Goal: Task Accomplishment & Management: Manage account settings

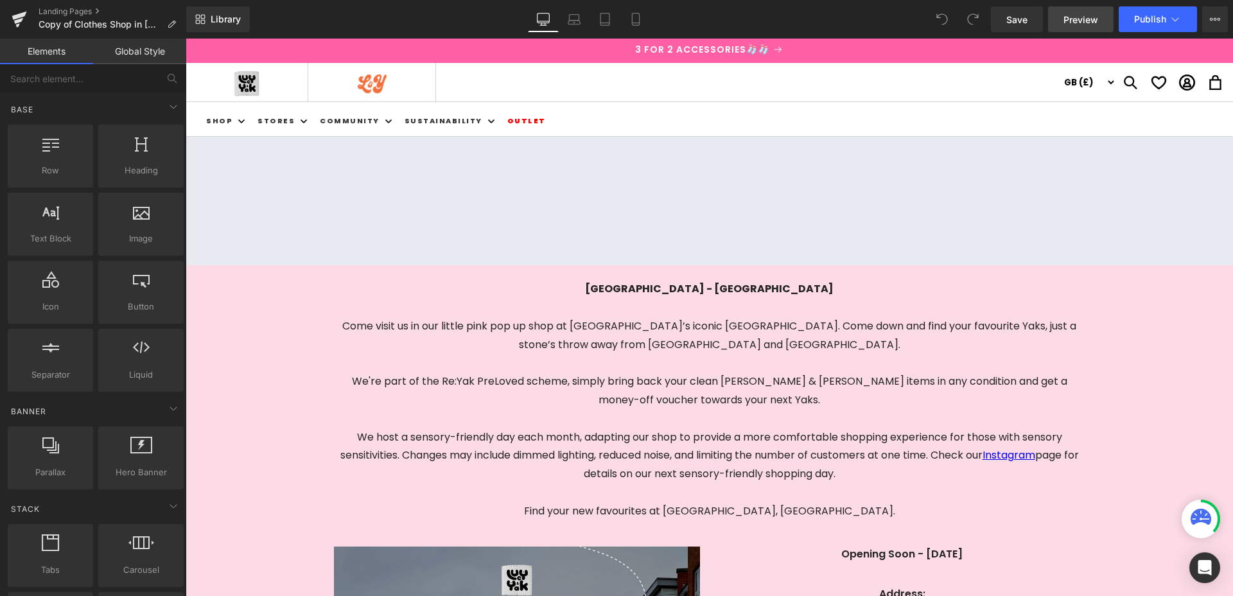
click at [1077, 20] on span "Preview" at bounding box center [1080, 19] width 35 height 13
click at [1175, 21] on icon at bounding box center [1175, 19] width 7 height 4
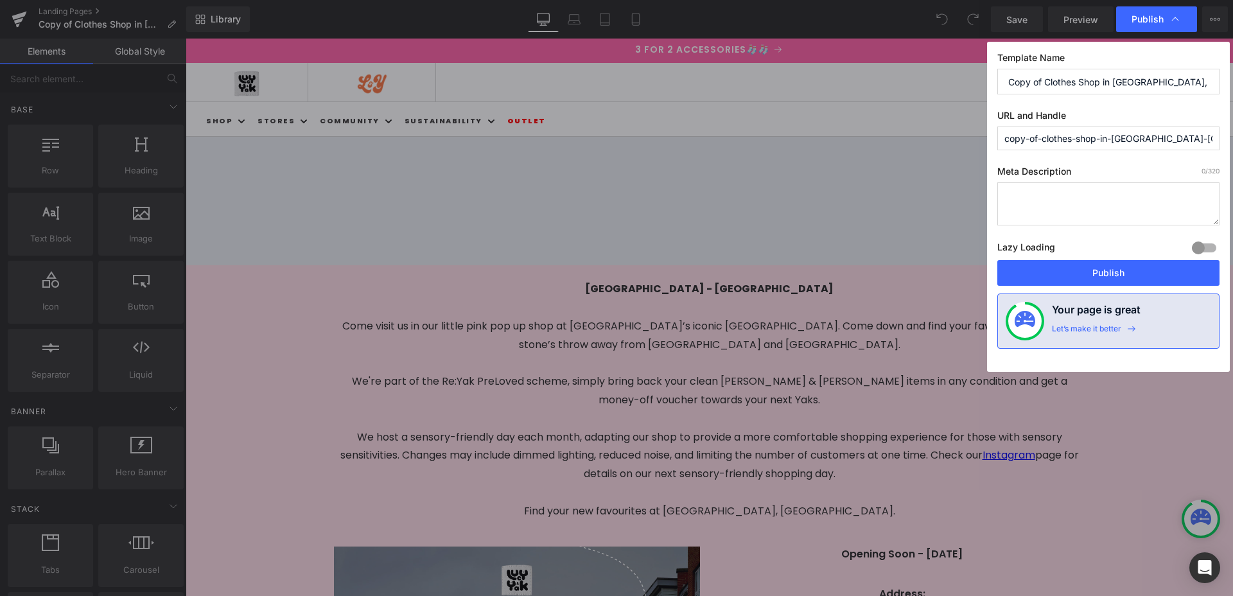
drag, startPoint x: 1045, startPoint y: 82, endPoint x: 960, endPoint y: 88, distance: 84.3
click at [960, 88] on div "Publish Template Name Copy of Clothes Shop in [GEOGRAPHIC_DATA], [GEOGRAPHIC_DA…" at bounding box center [616, 298] width 1233 height 596
click at [1034, 86] on input "Copy of Clothes Shop in [GEOGRAPHIC_DATA], [GEOGRAPHIC_DATA] |" at bounding box center [1108, 82] width 222 height 26
drag, startPoint x: 1046, startPoint y: 84, endPoint x: 1001, endPoint y: 86, distance: 45.6
click at [1001, 86] on input "Copy of Clothes Shop in [GEOGRAPHIC_DATA], [GEOGRAPHIC_DATA] |" at bounding box center [1108, 82] width 222 height 26
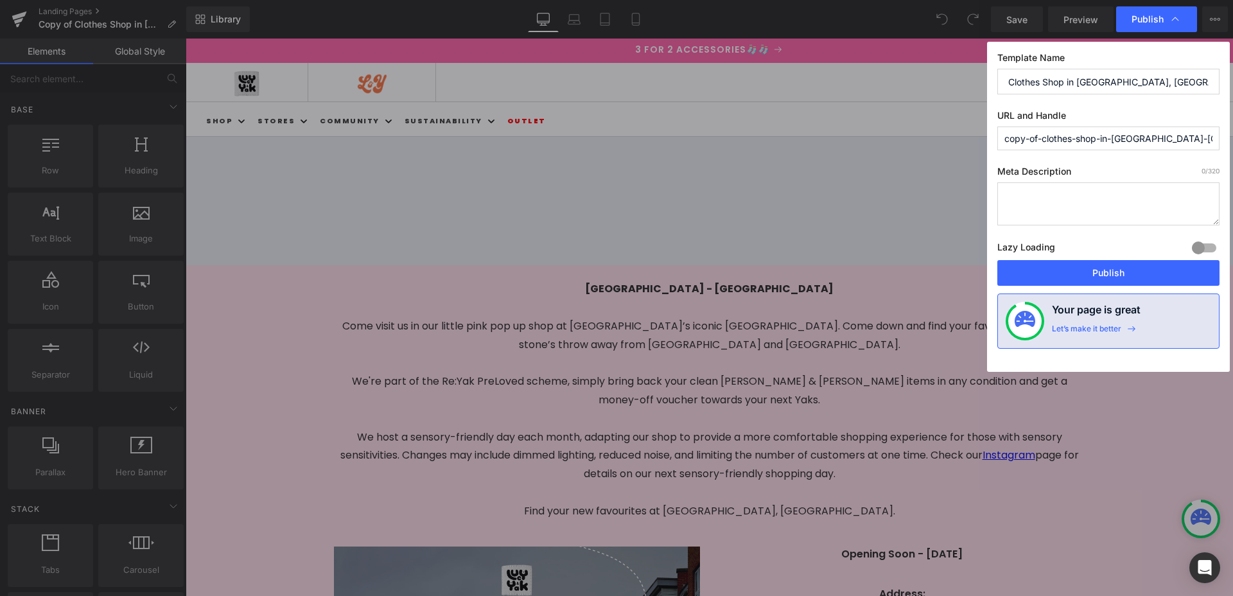
type input "Clothes Shop in [GEOGRAPHIC_DATA], [GEOGRAPHIC_DATA] |"
drag, startPoint x: 1043, startPoint y: 137, endPoint x: 984, endPoint y: 139, distance: 59.1
click at [984, 139] on div "Publish Template Name Clothes Shop in [GEOGRAPHIC_DATA], [GEOGRAPHIC_DATA] | UR…" at bounding box center [616, 298] width 1233 height 596
drag, startPoint x: 1195, startPoint y: 137, endPoint x: 977, endPoint y: 141, distance: 217.7
click at [977, 141] on div "Publish Template Name Clothes Shop in [GEOGRAPHIC_DATA], [GEOGRAPHIC_DATA] | UR…" at bounding box center [616, 298] width 1233 height 596
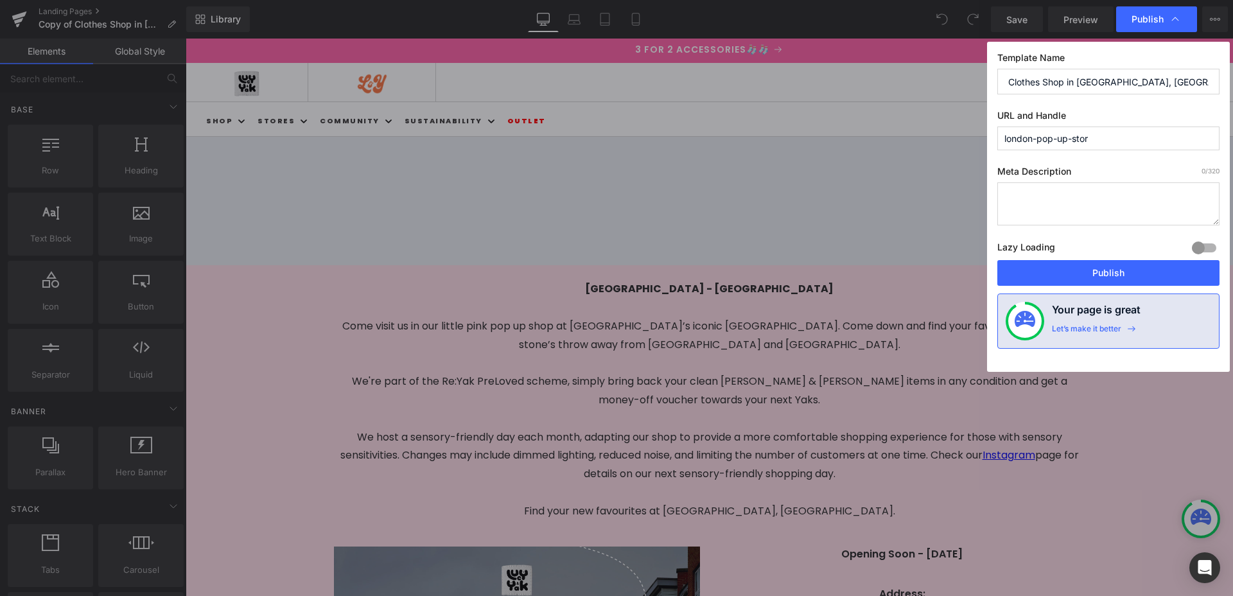
type input "london-pop-up-store"
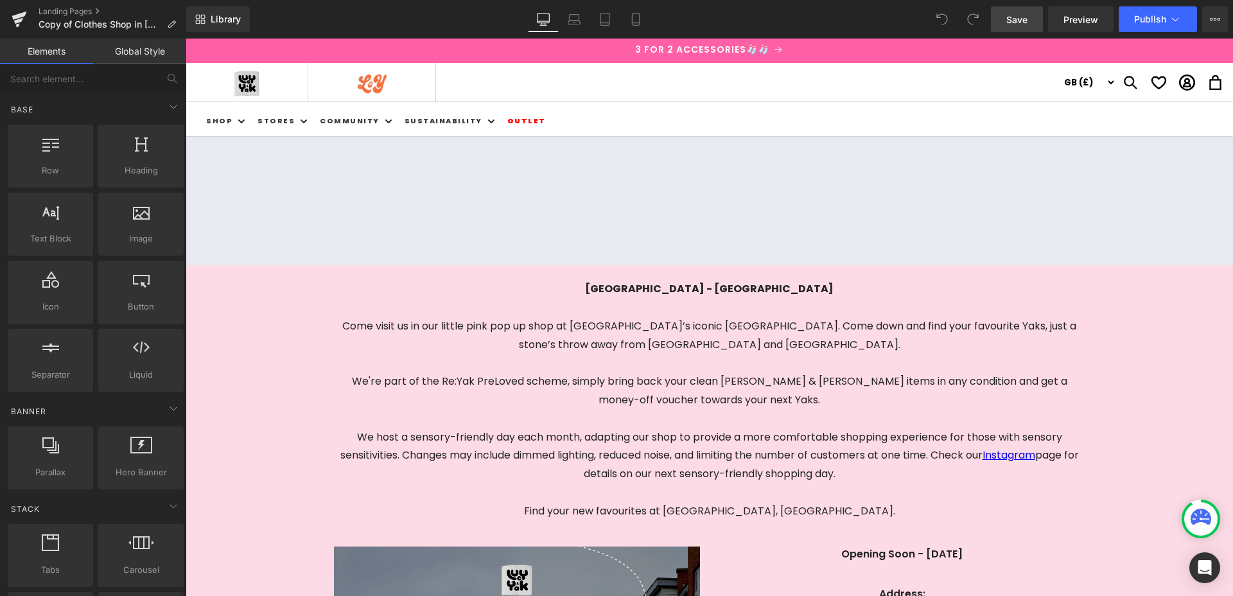
click at [1023, 21] on span "Save" at bounding box center [1016, 19] width 21 height 13
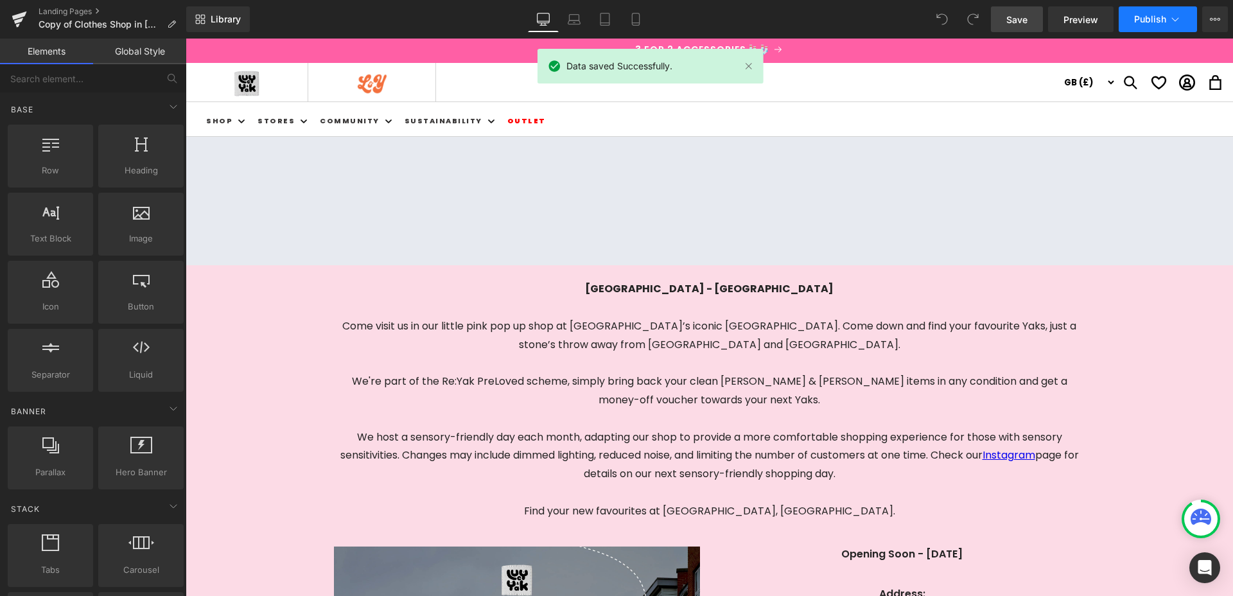
click at [1170, 17] on icon at bounding box center [1174, 19] width 13 height 13
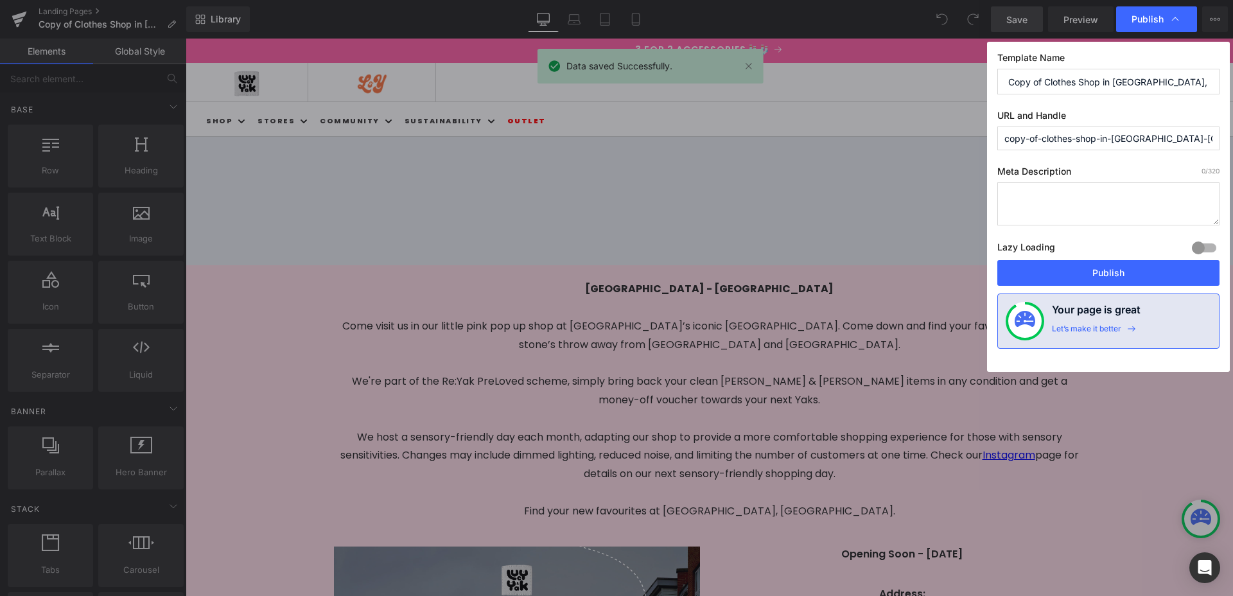
click at [1123, 141] on input "copy-of-clothes-shop-in-[GEOGRAPHIC_DATA]-[GEOGRAPHIC_DATA]-market" at bounding box center [1108, 138] width 222 height 24
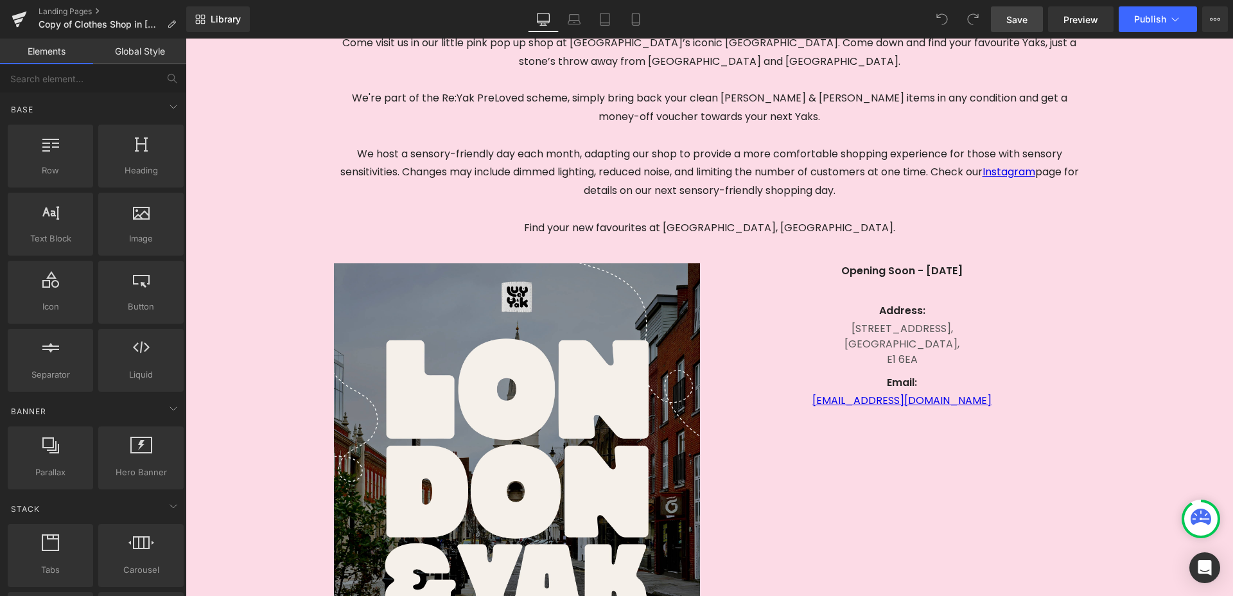
scroll to position [302, 0]
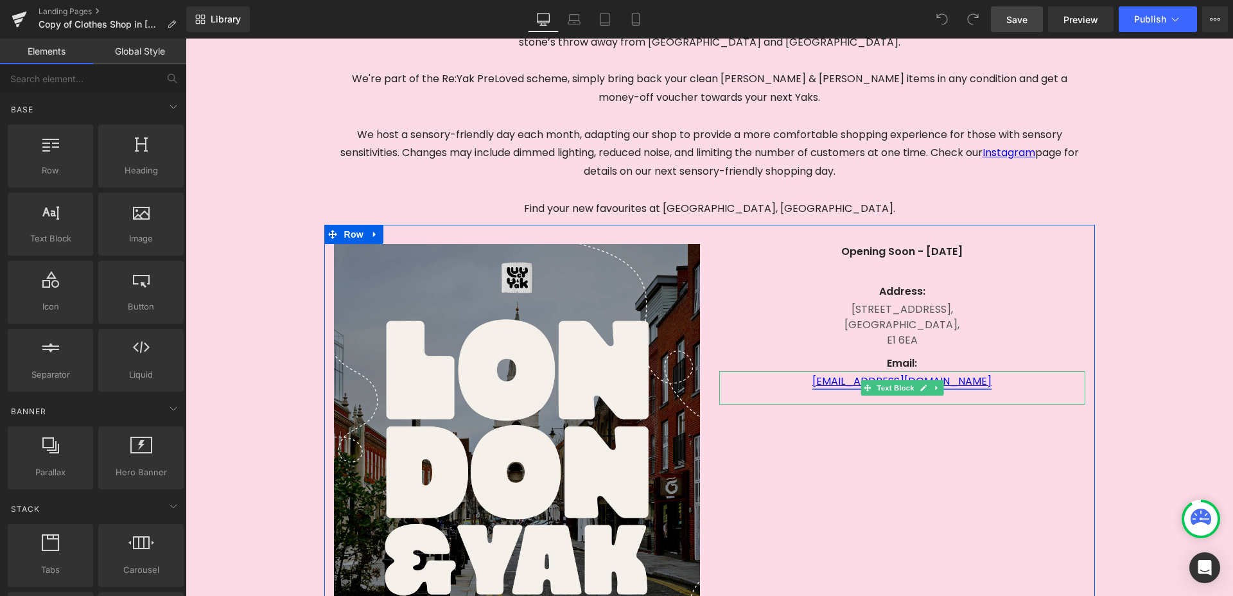
click at [920, 384] on icon at bounding box center [922, 388] width 7 height 8
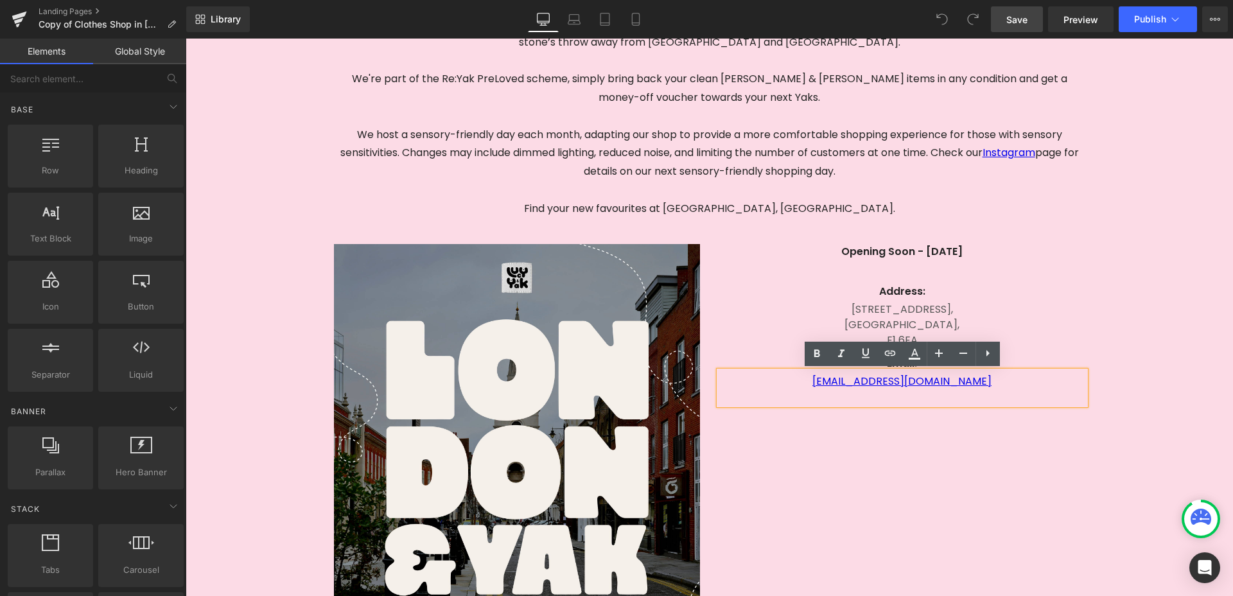
click at [994, 383] on p "[EMAIL_ADDRESS][DOMAIN_NAME]" at bounding box center [902, 381] width 366 height 15
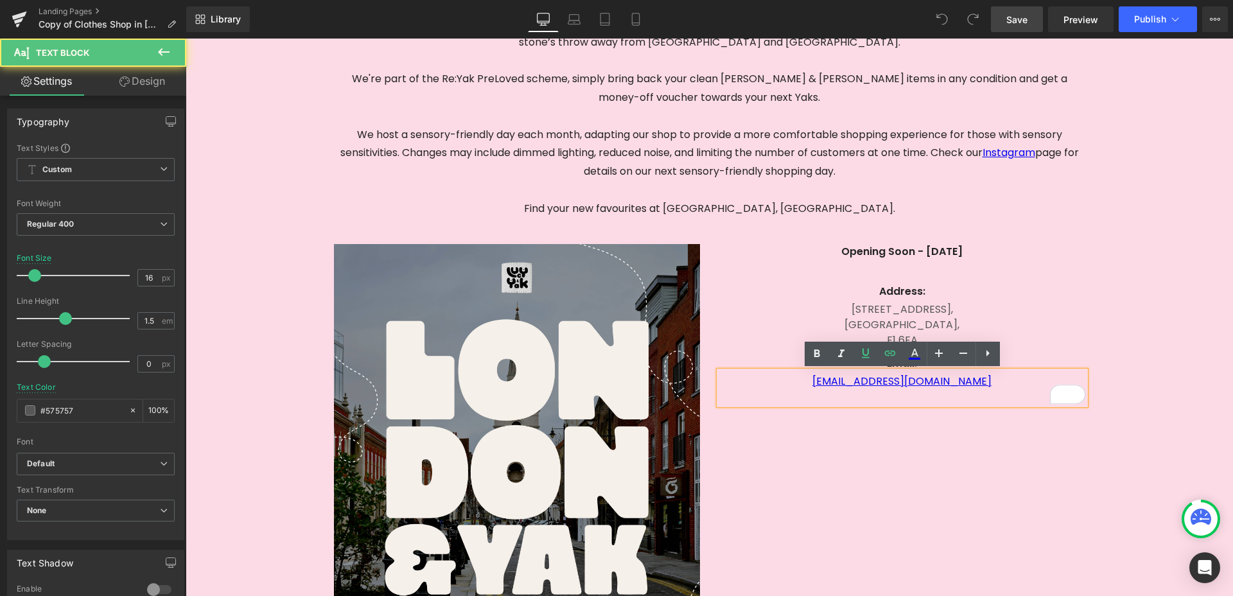
click at [1060, 318] on p "[GEOGRAPHIC_DATA]," at bounding box center [902, 324] width 366 height 15
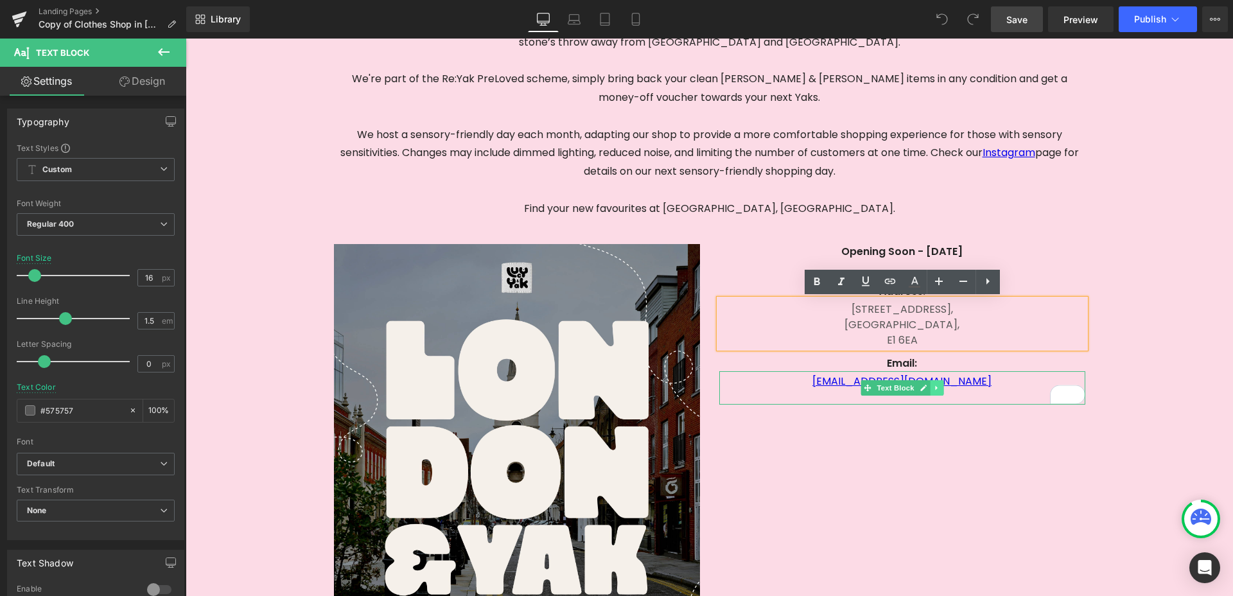
click at [933, 386] on icon at bounding box center [936, 388] width 7 height 8
click at [1001, 386] on p "[EMAIL_ADDRESS][DOMAIN_NAME]" at bounding box center [902, 381] width 366 height 15
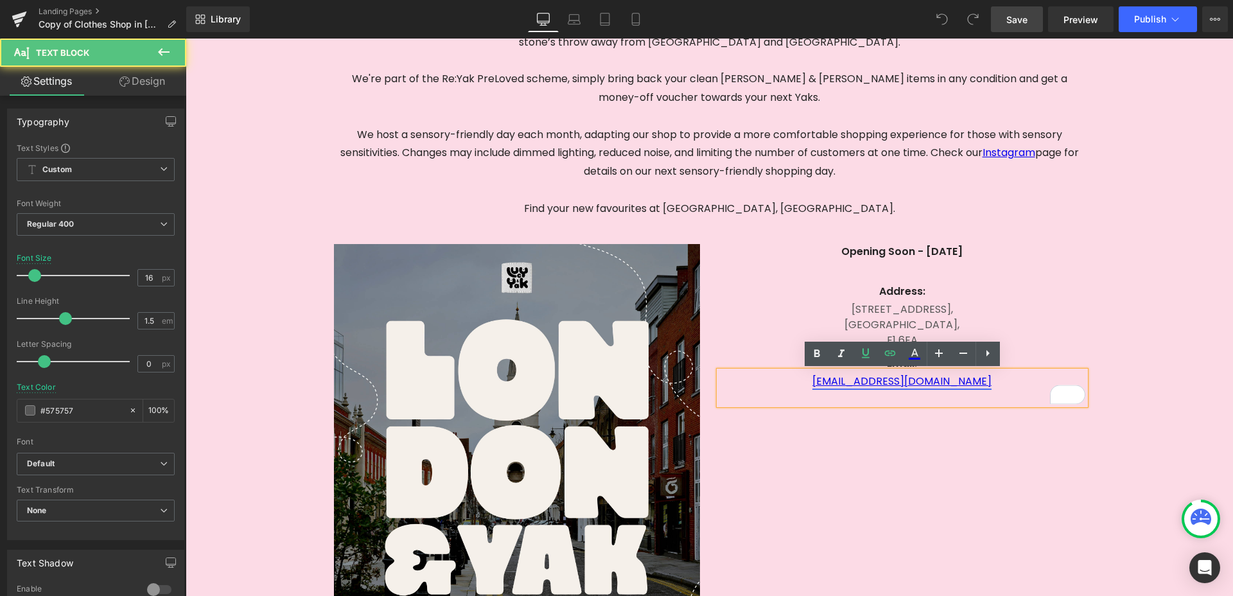
click at [961, 385] on link "[EMAIL_ADDRESS][DOMAIN_NAME]" at bounding box center [901, 381] width 179 height 15
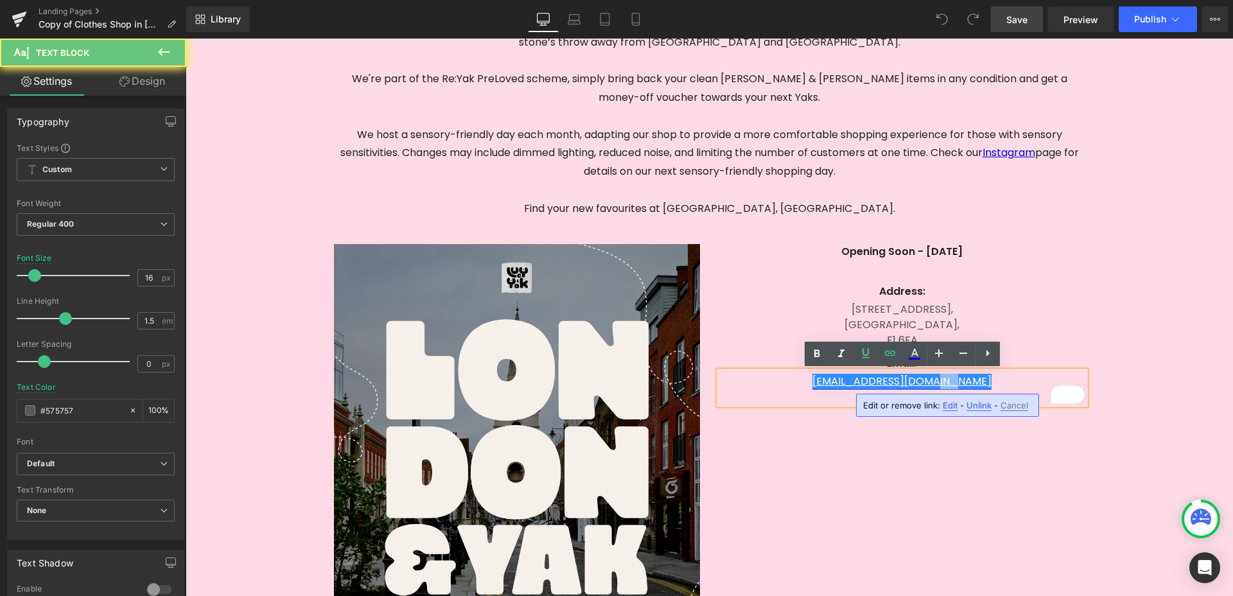
click at [961, 385] on link "[EMAIL_ADDRESS][DOMAIN_NAME]" at bounding box center [901, 381] width 179 height 15
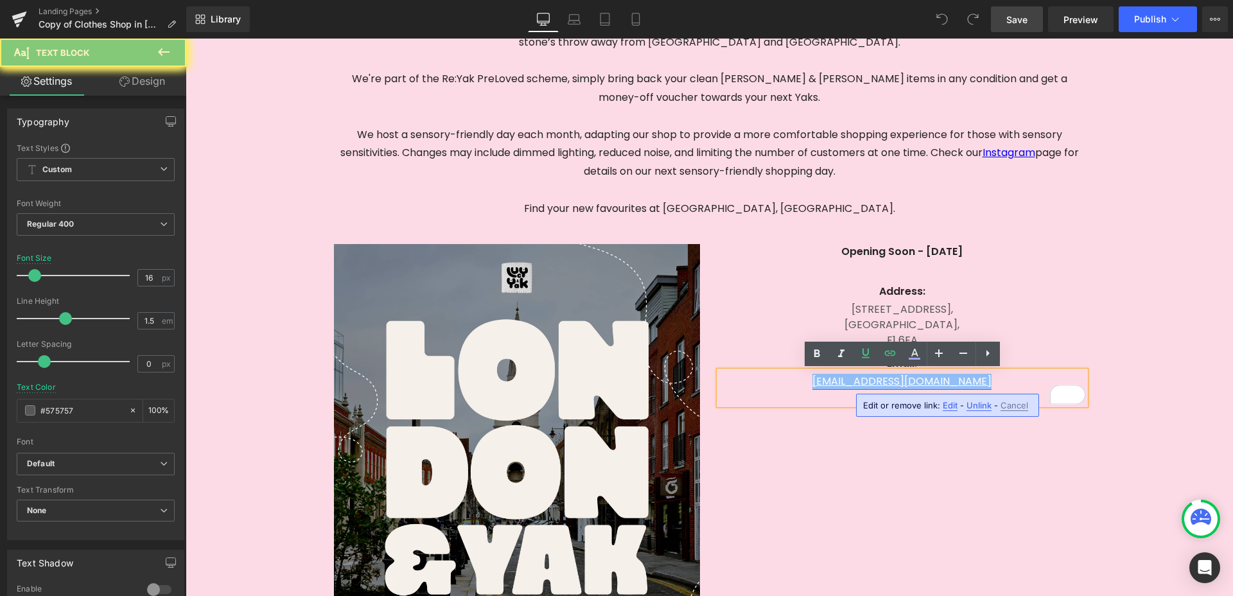
click at [961, 385] on link "[EMAIL_ADDRESS][DOMAIN_NAME]" at bounding box center [901, 381] width 179 height 15
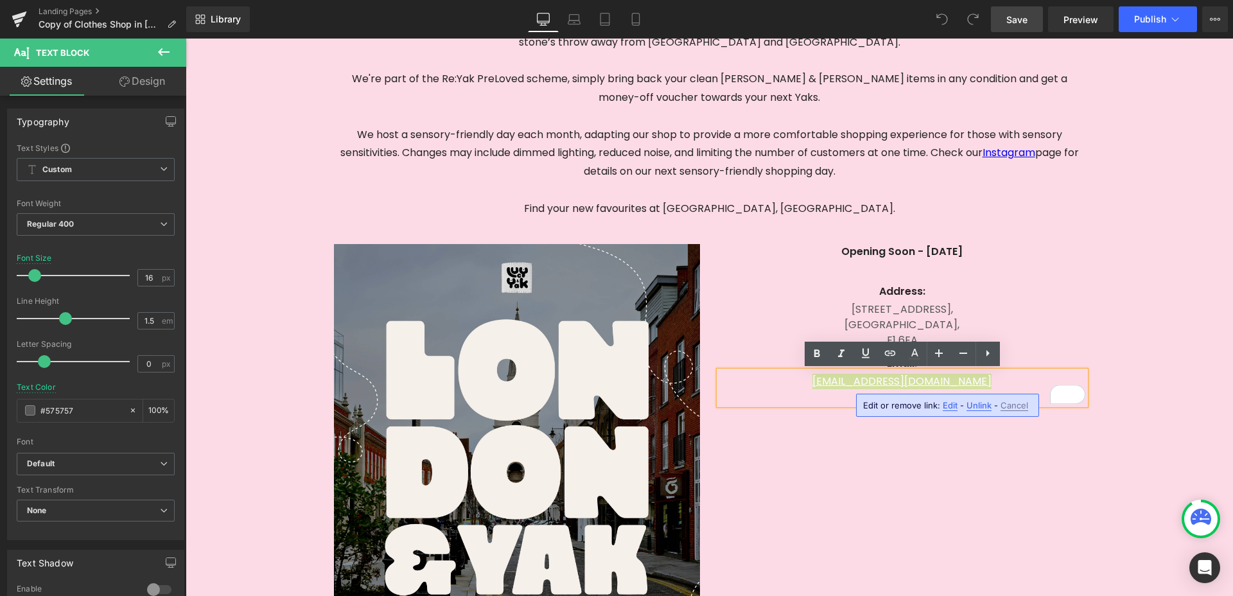
click at [950, 405] on span "Edit" at bounding box center [949, 405] width 15 height 11
click at [1075, 0] on div "Text Color Highlight Color #333333 Edit or remove link: Edit - Unlink - Cancel" at bounding box center [616, 0] width 1233 height 0
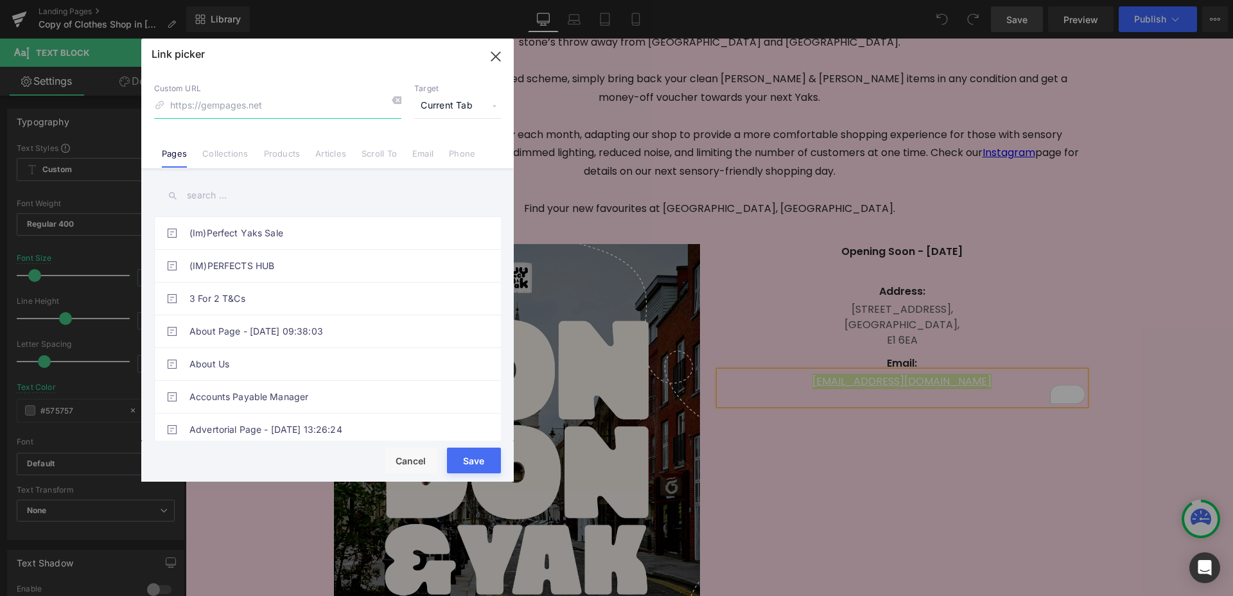
paste input "[EMAIL_ADDRESS][DOMAIN_NAME]"
type input "[EMAIL_ADDRESS][DOMAIN_NAME]"
click at [426, 157] on link "Email" at bounding box center [422, 157] width 21 height 19
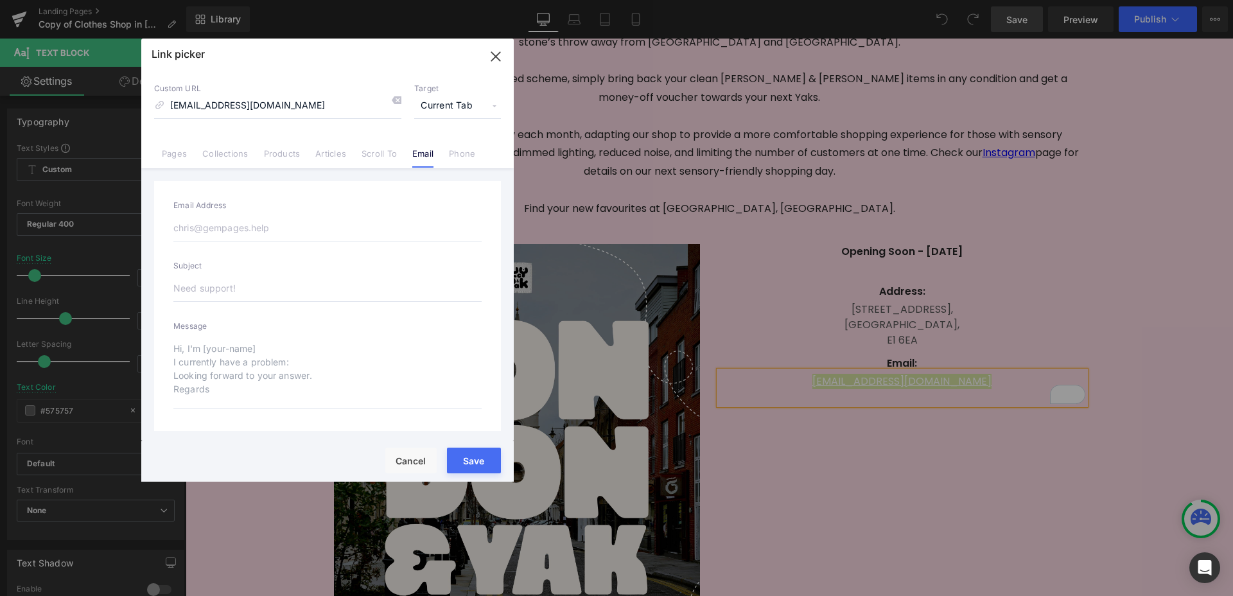
click at [324, 227] on input "email" at bounding box center [327, 227] width 308 height 27
paste input "[EMAIL_ADDRESS][DOMAIN_NAME]"
type input "[EMAIL_ADDRESS][DOMAIN_NAME]"
type input "mailto:[EMAIL_ADDRESS][DOMAIN_NAME]"
type input "[EMAIL_ADDRESS][DOMAIN_NAME]"
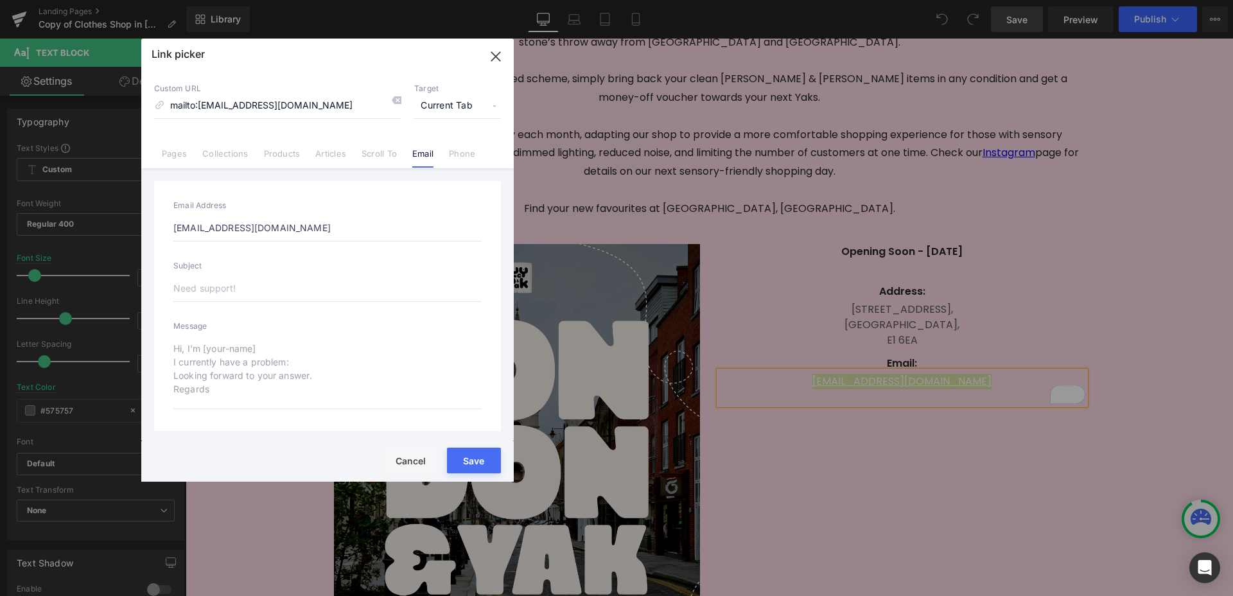
click at [480, 453] on button "Save" at bounding box center [474, 460] width 54 height 26
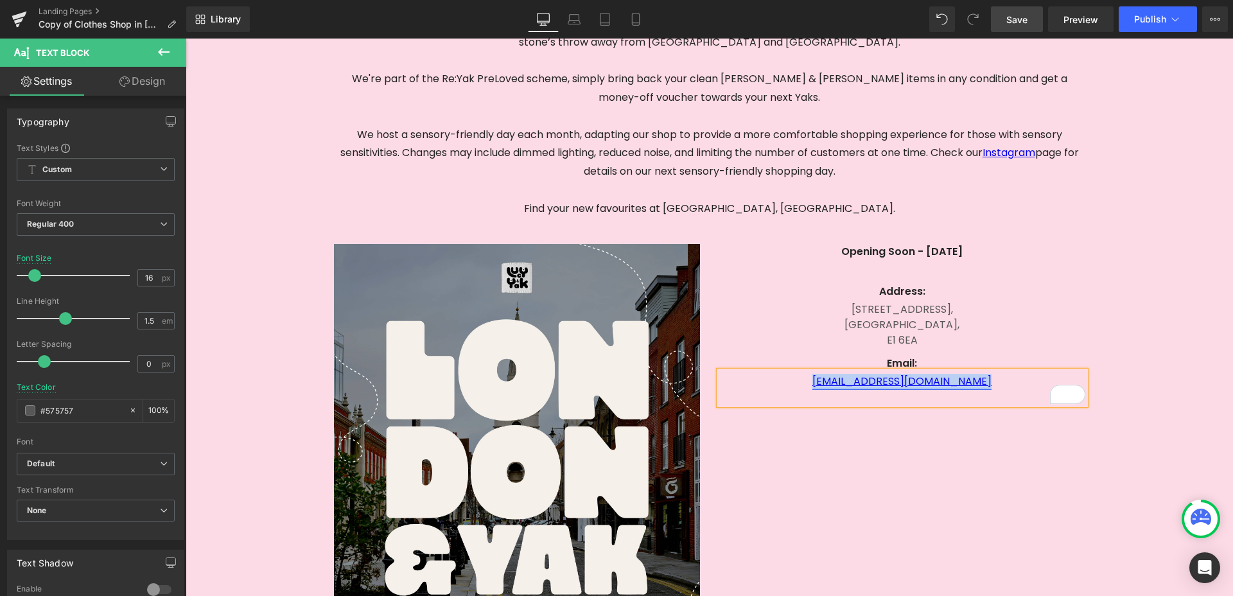
click at [959, 385] on link "[EMAIL_ADDRESS][DOMAIN_NAME]" at bounding box center [901, 381] width 179 height 15
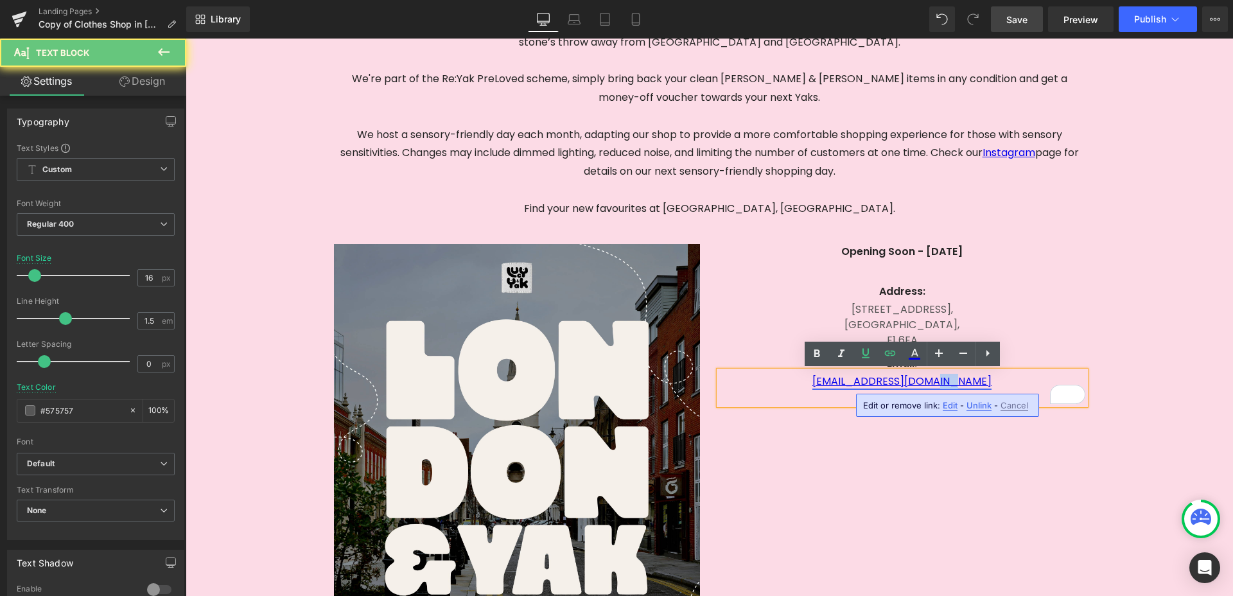
click at [959, 385] on link "[EMAIL_ADDRESS][DOMAIN_NAME]" at bounding box center [901, 381] width 179 height 15
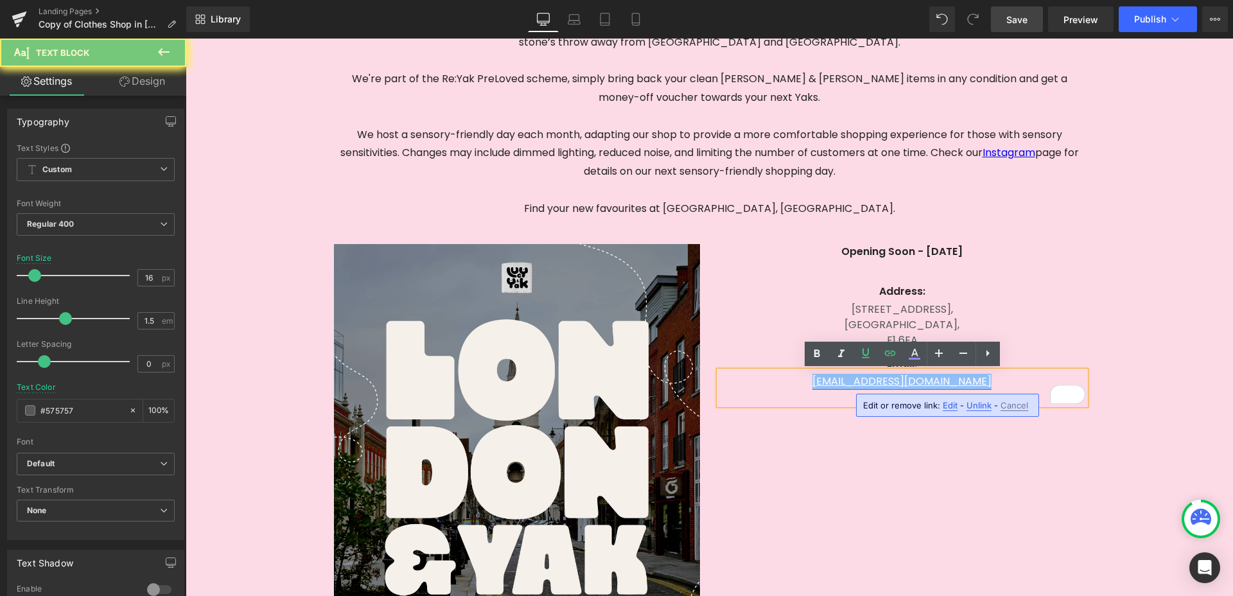
click at [959, 385] on link "[EMAIL_ADDRESS][DOMAIN_NAME]" at bounding box center [901, 381] width 179 height 15
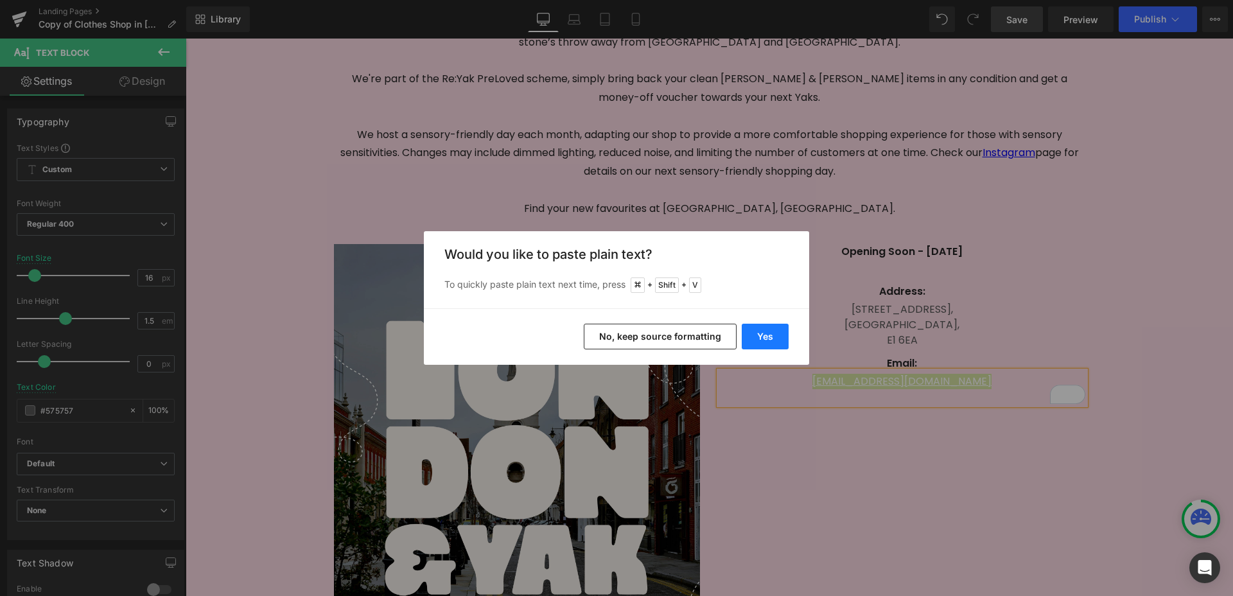
click at [758, 336] on button "Yes" at bounding box center [765, 337] width 47 height 26
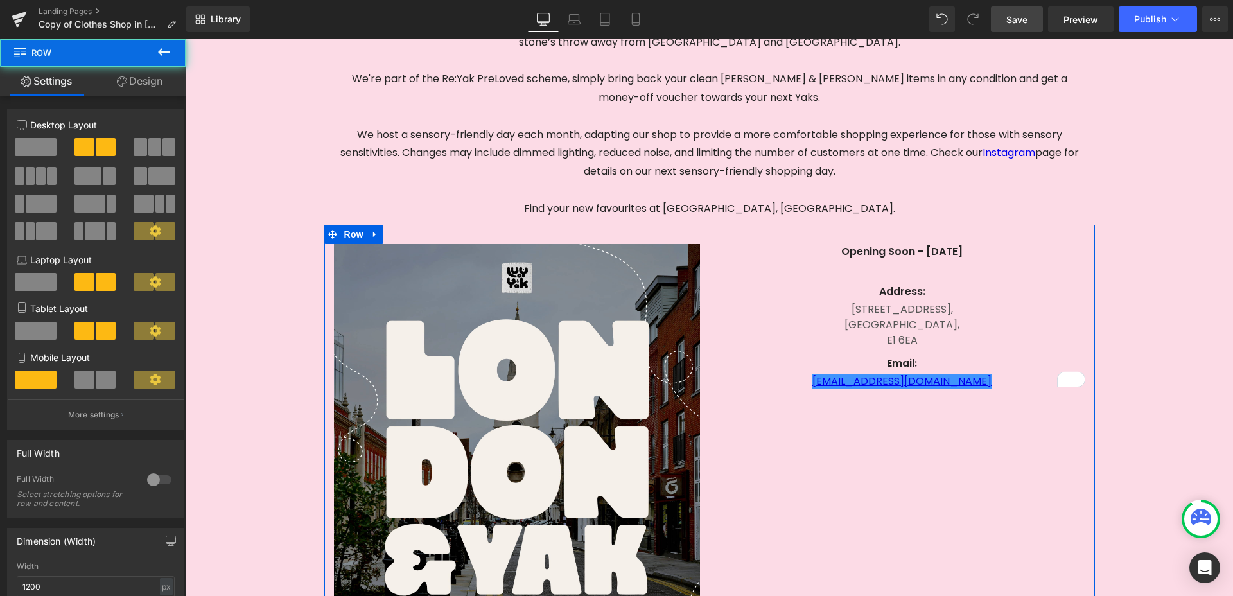
click at [932, 410] on div "Image Opening Soon - [DATE] Text Block Text Block Address: [GEOGRAPHIC_DATA][ST…" at bounding box center [709, 466] width 770 height 483
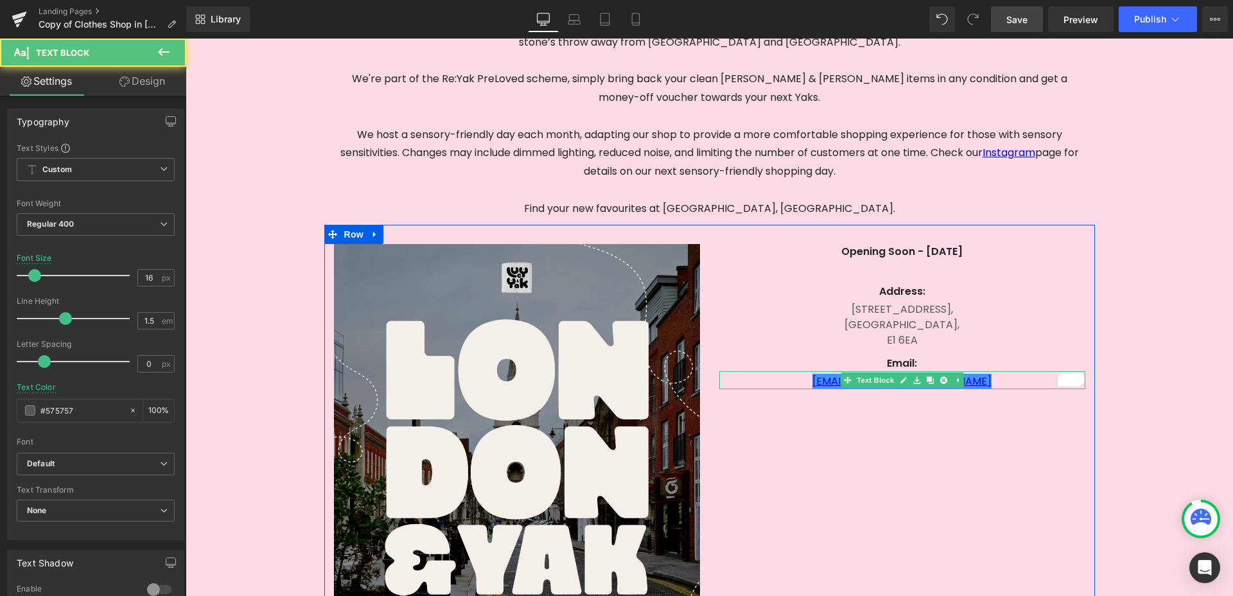
click at [984, 379] on p "[EMAIL_ADDRESS][DOMAIN_NAME]" at bounding box center [902, 381] width 366 height 15
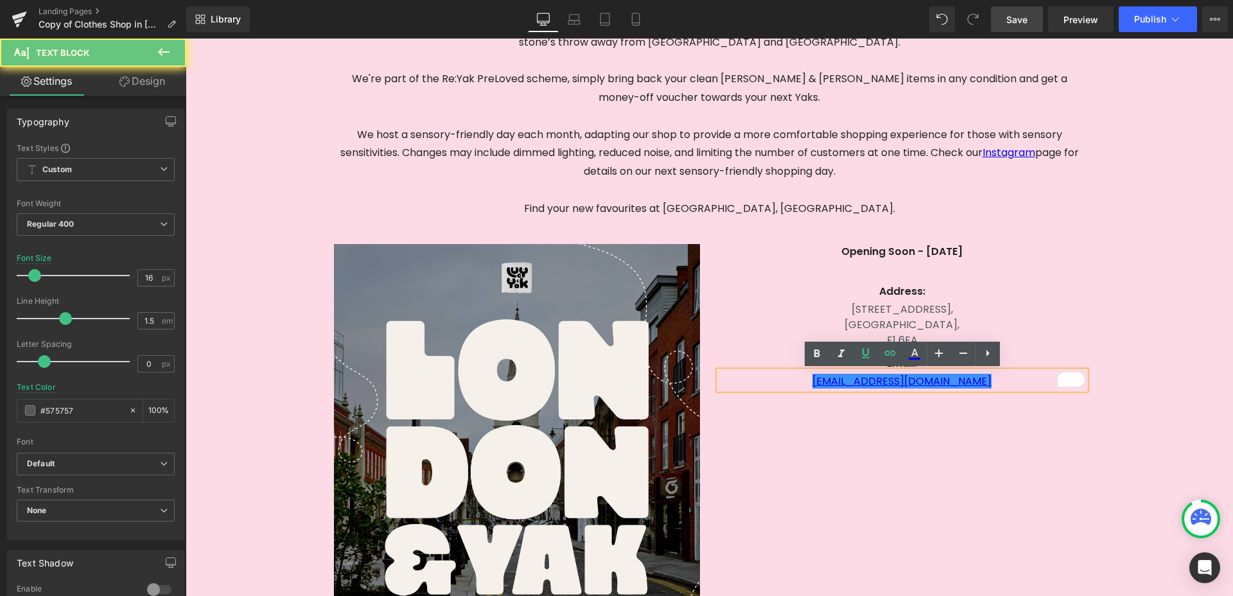
click at [1012, 381] on p "[EMAIL_ADDRESS][DOMAIN_NAME]" at bounding box center [902, 381] width 366 height 15
click at [889, 354] on icon at bounding box center [889, 352] width 15 height 15
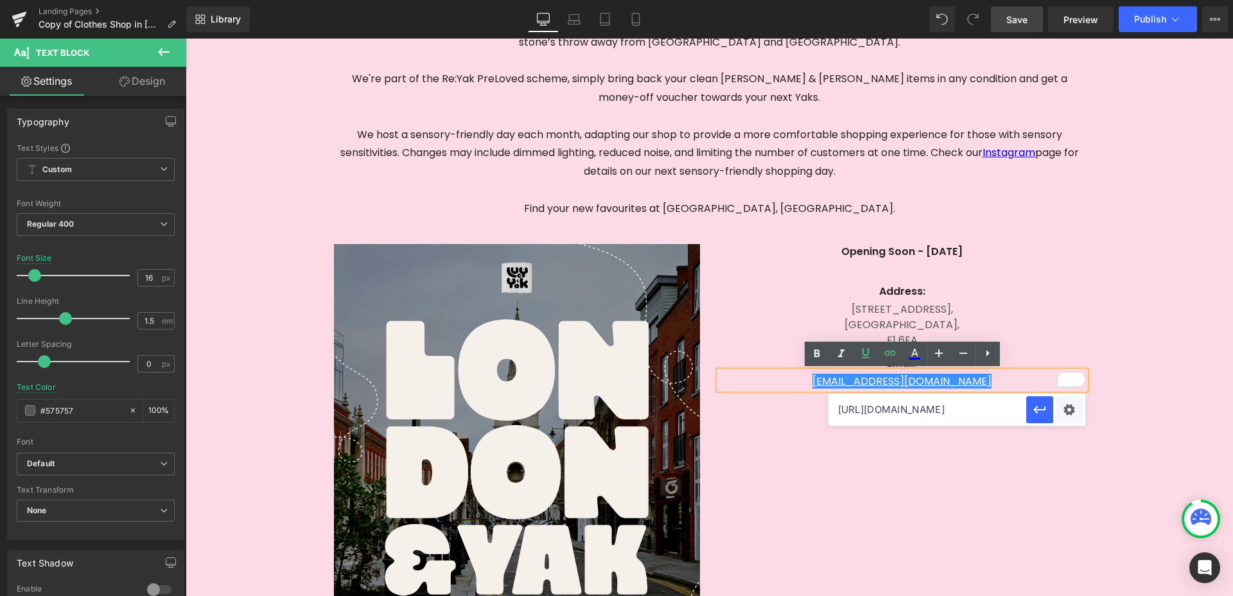
click at [969, 412] on input "[URL][DOMAIN_NAME]" at bounding box center [927, 410] width 198 height 32
paste input "[EMAIL_ADDRESS][DOMAIN_NAME]"
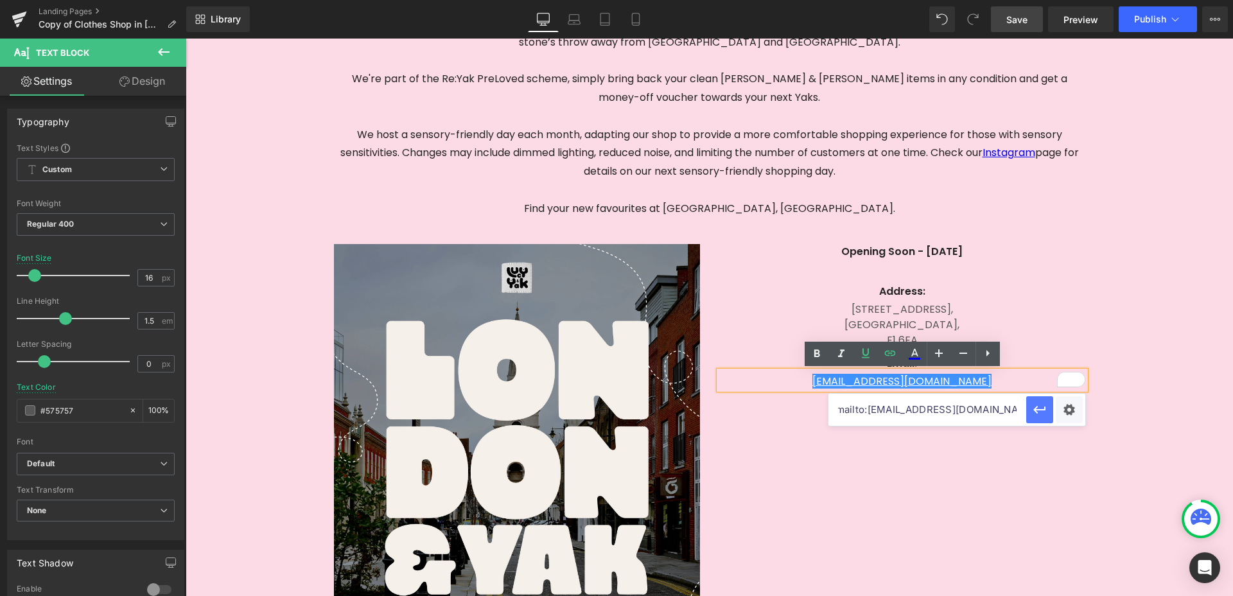
type input "mailto:[EMAIL_ADDRESS][DOMAIN_NAME]"
click at [1043, 404] on icon "button" at bounding box center [1039, 409] width 15 height 15
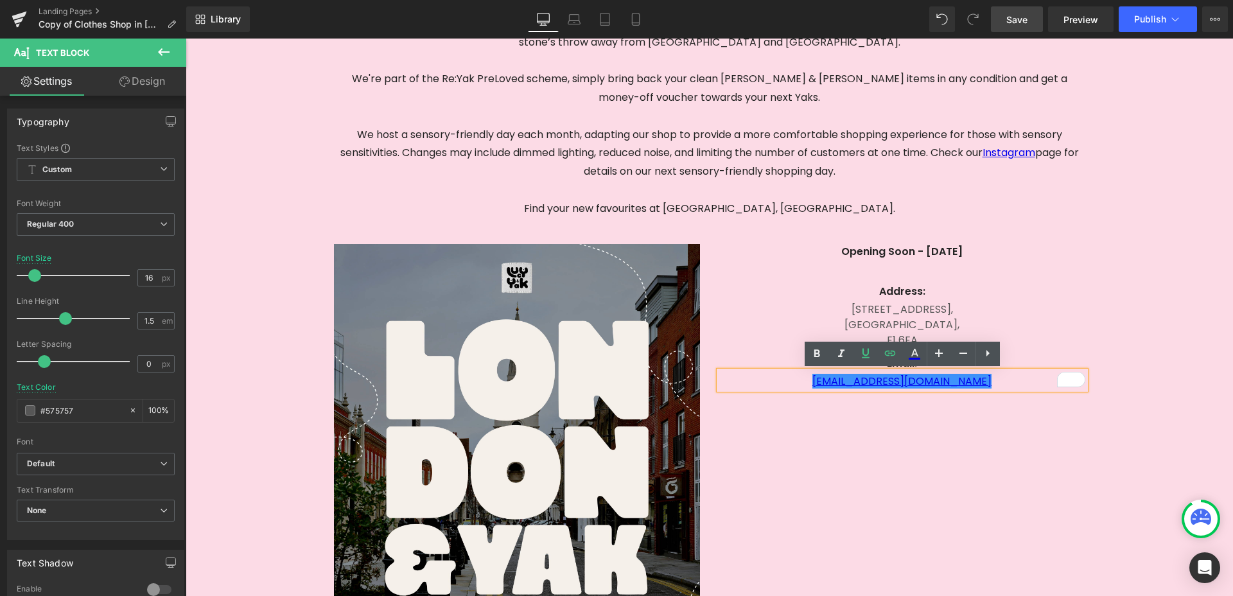
click at [1016, 428] on div "Image Opening Soon - [DATE] Text Block Text Block Address: [GEOGRAPHIC_DATA][ST…" at bounding box center [709, 466] width 770 height 483
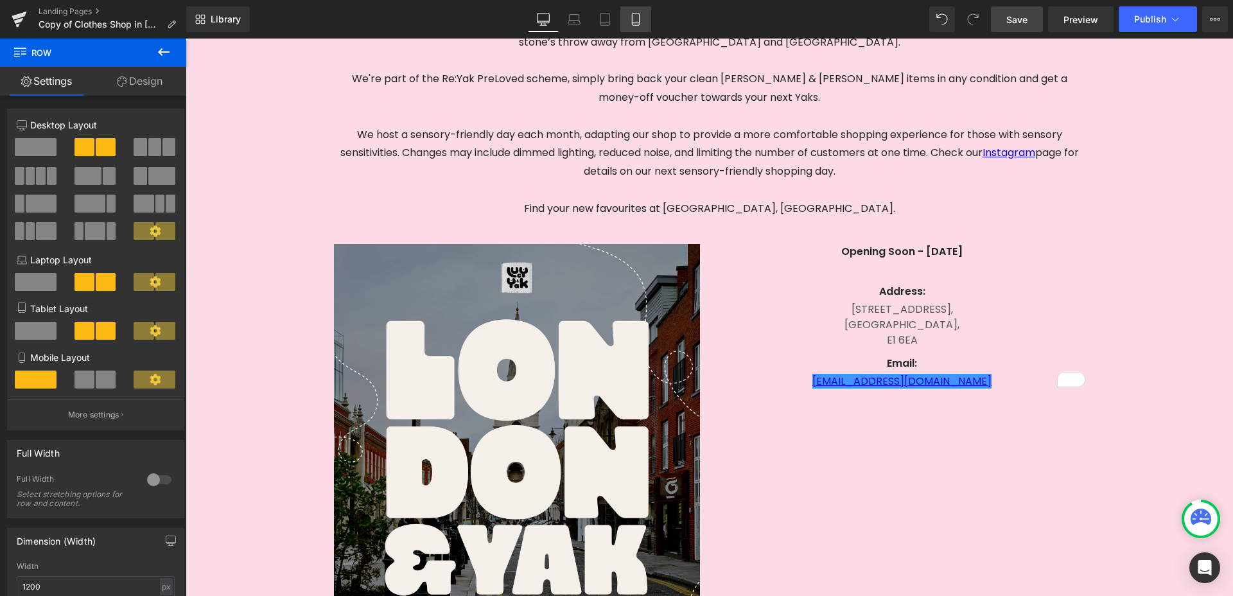
click at [627, 20] on link "Mobile" at bounding box center [635, 19] width 31 height 26
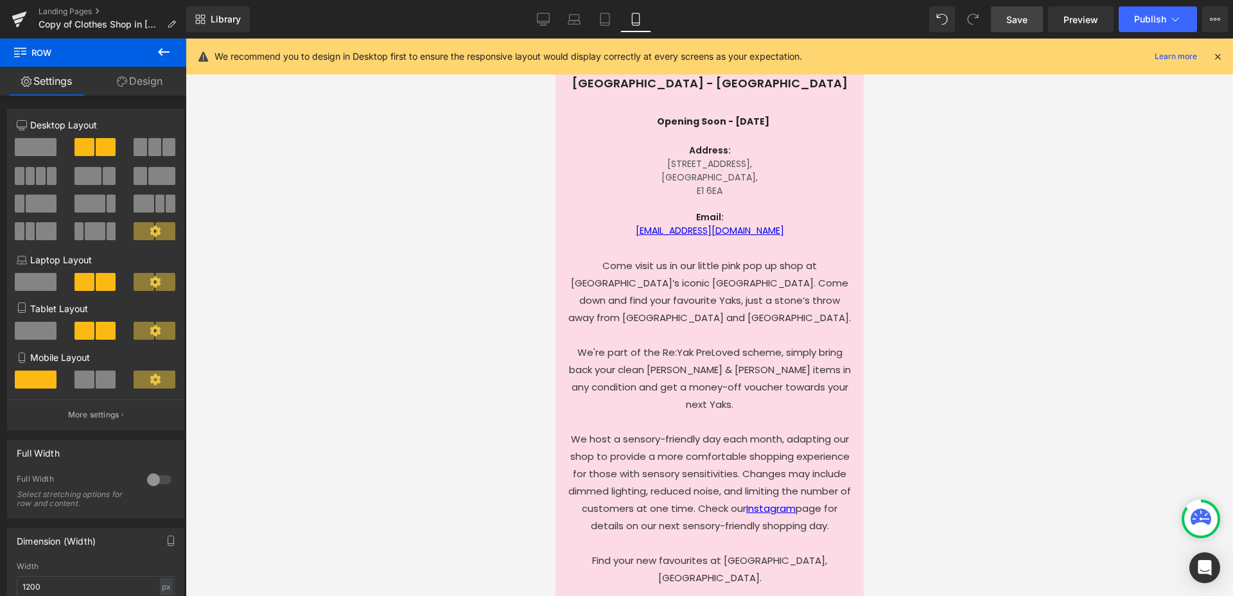
scroll to position [556, 0]
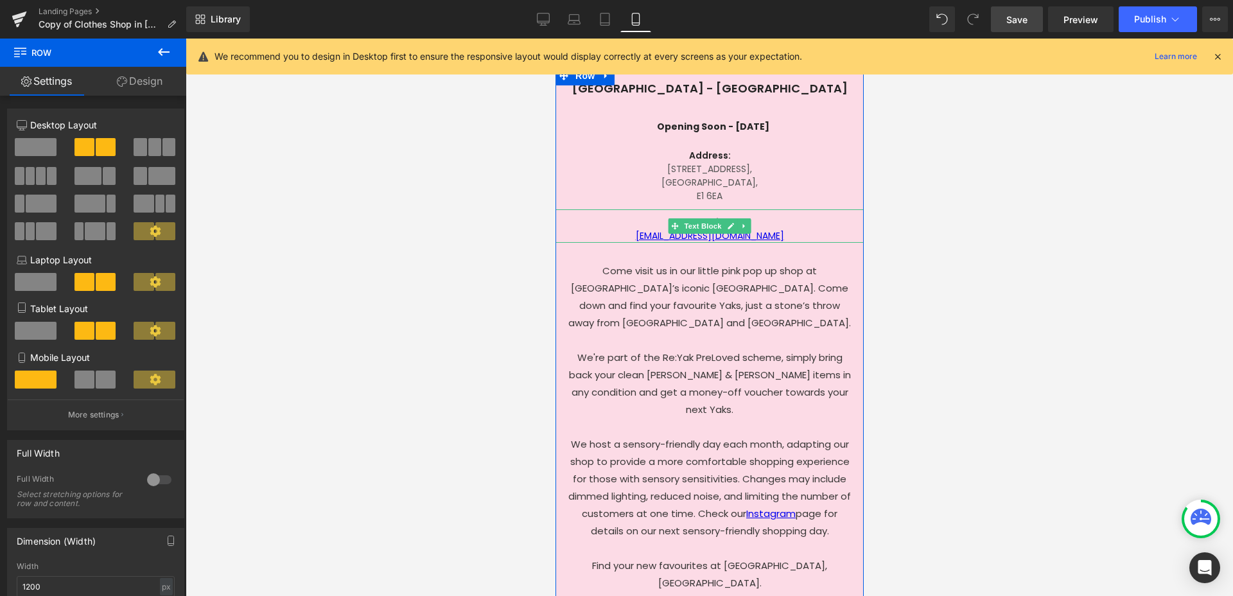
click at [780, 234] on p "[EMAIL_ADDRESS][DOMAIN_NAME]" at bounding box center [709, 235] width 308 height 13
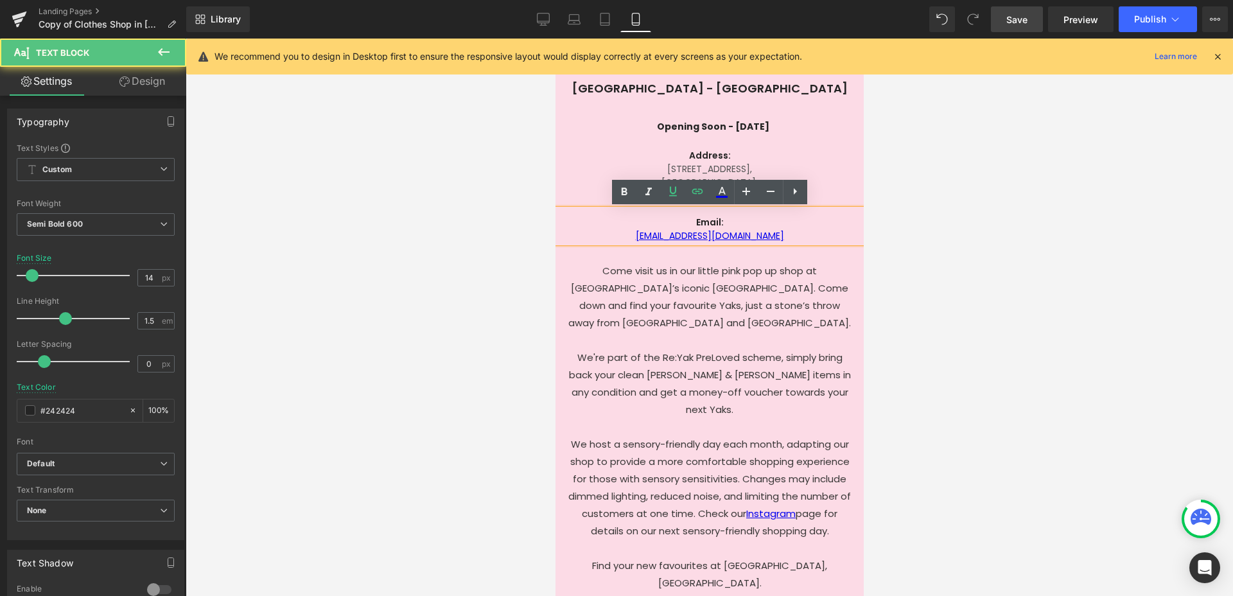
click at [777, 236] on p "[EMAIL_ADDRESS][DOMAIN_NAME]" at bounding box center [709, 235] width 308 height 13
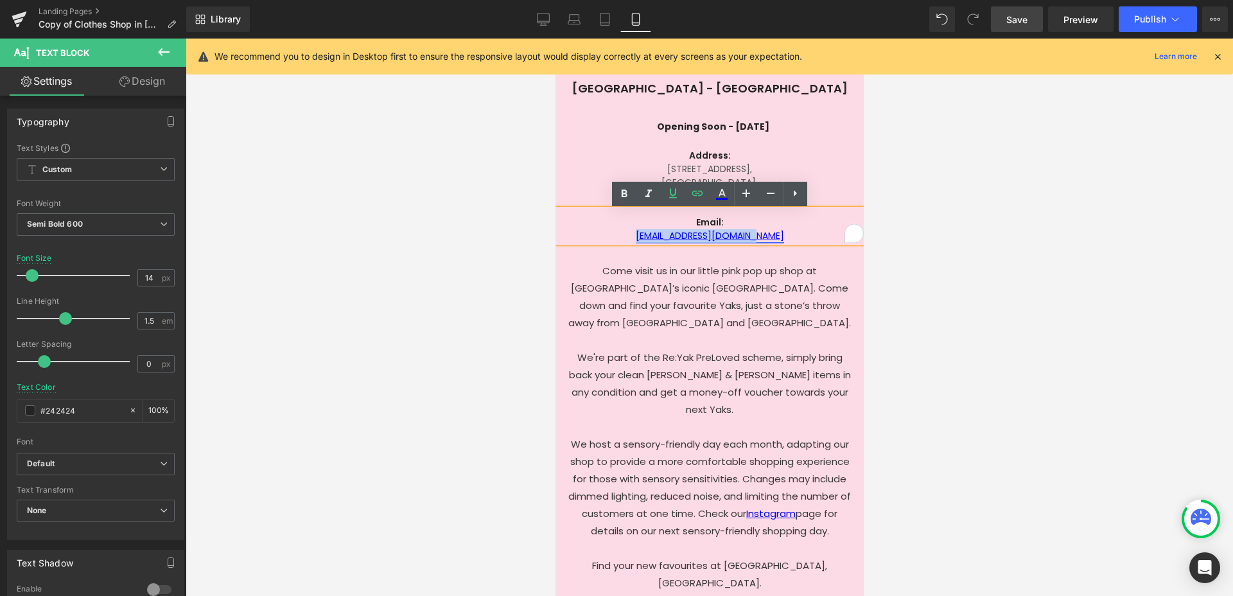
scroll to position [553, 0]
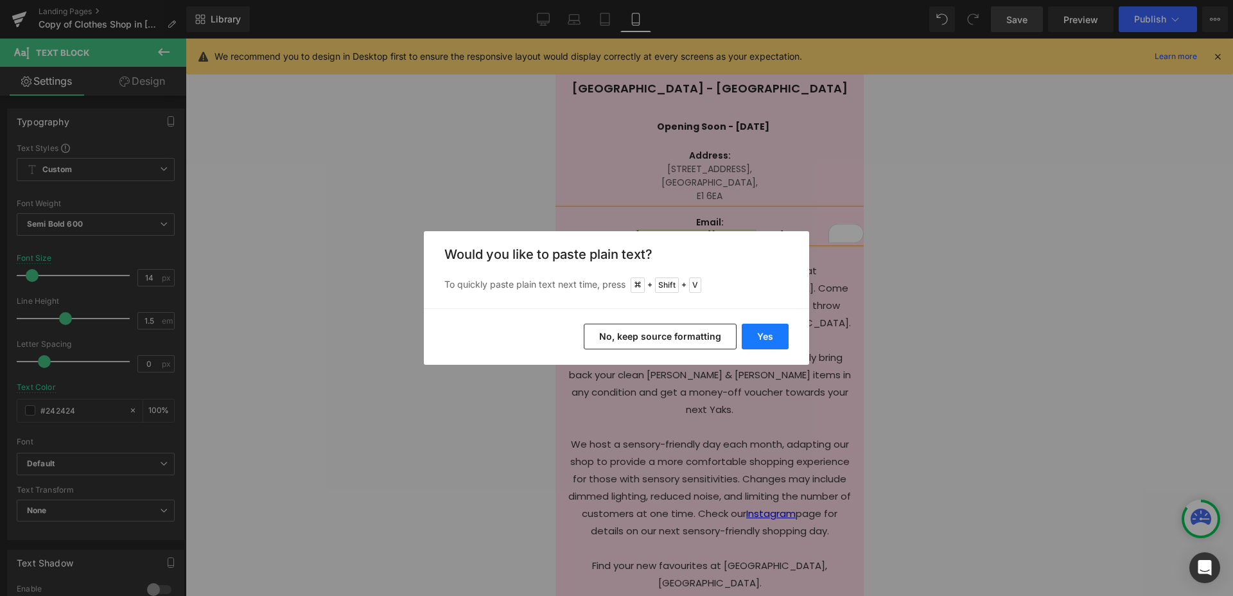
click at [758, 341] on button "Yes" at bounding box center [765, 337] width 47 height 26
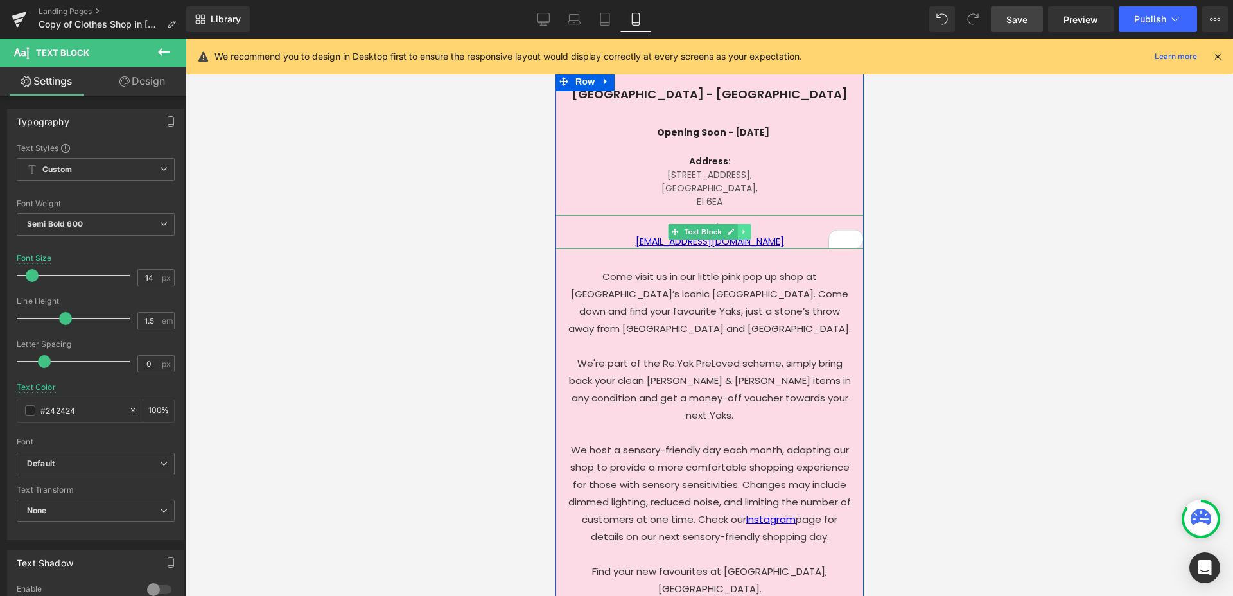
click at [742, 230] on icon at bounding box center [743, 232] width 2 height 4
click at [800, 233] on p "Email:" at bounding box center [709, 227] width 308 height 13
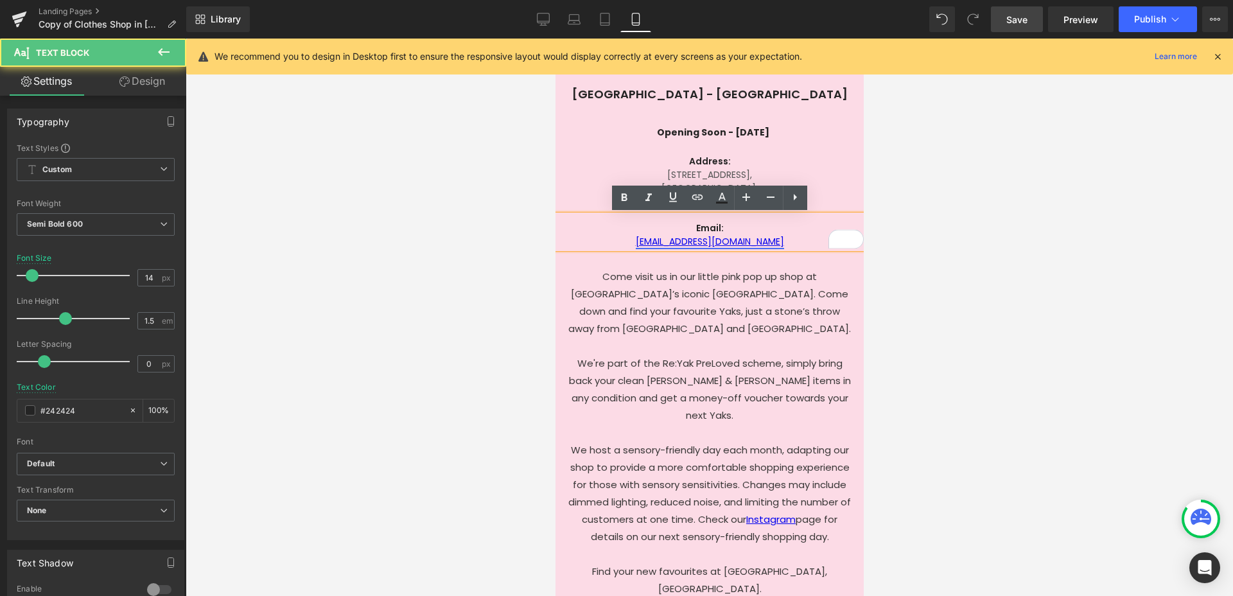
click at [768, 245] on link "[EMAIL_ADDRESS][DOMAIN_NAME]" at bounding box center [709, 241] width 148 height 13
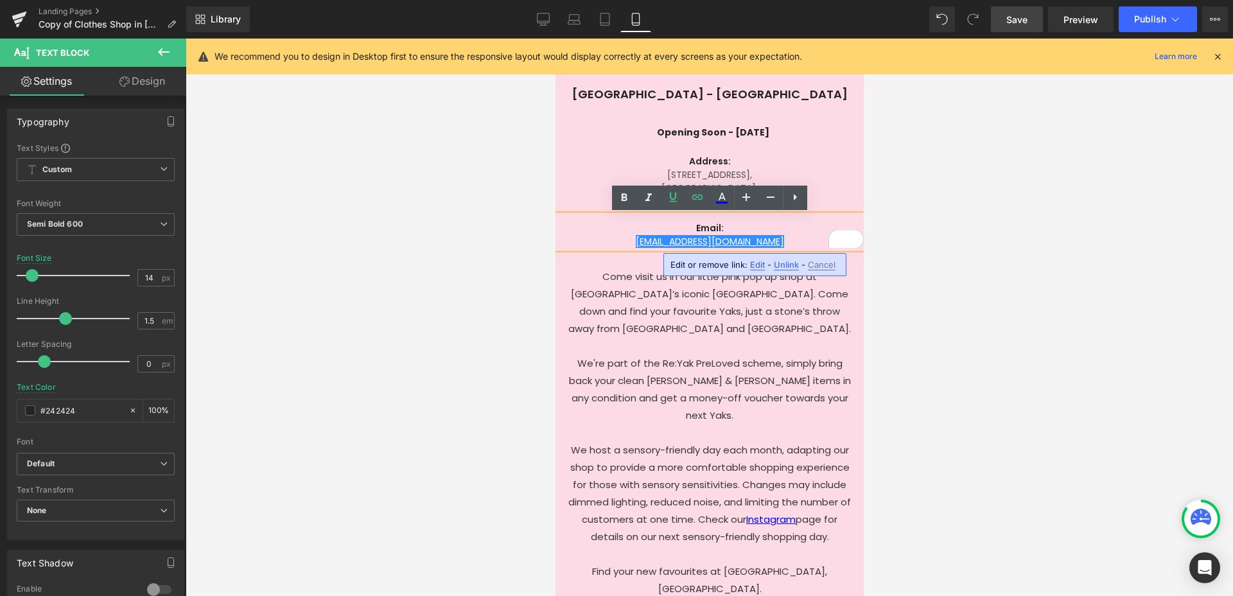
click at [752, 266] on span "Edit" at bounding box center [757, 264] width 15 height 11
drag, startPoint x: 651, startPoint y: 270, endPoint x: 802, endPoint y: 270, distance: 150.9
click at [802, 270] on input "mailto:[EMAIL_ADDRESS][DOMAIN_NAME]" at bounding box center [706, 269] width 198 height 32
paste input "londonpopup"
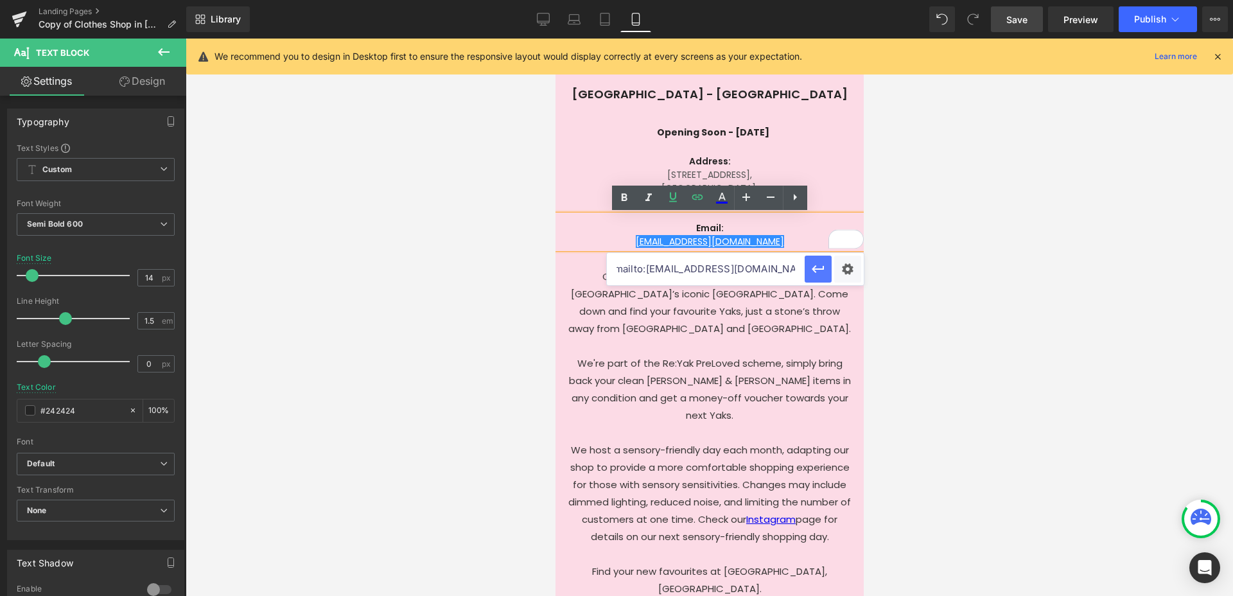
type input "mailto:[EMAIL_ADDRESS][DOMAIN_NAME]"
click at [812, 267] on icon "button" at bounding box center [817, 268] width 15 height 15
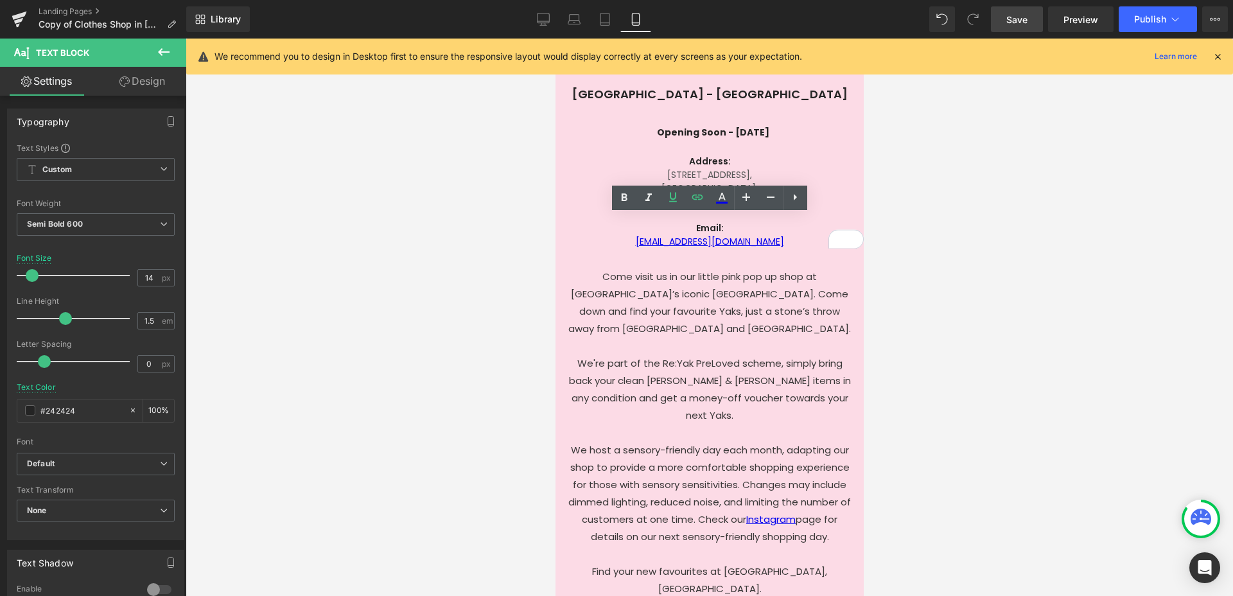
click at [924, 265] on div at bounding box center [709, 317] width 1047 height 557
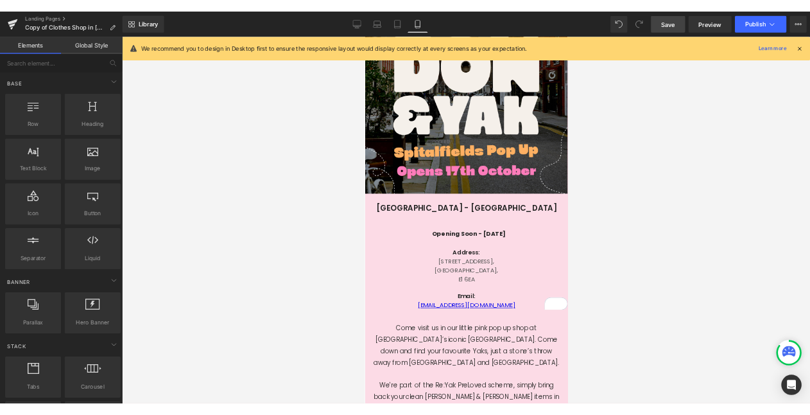
scroll to position [340, 0]
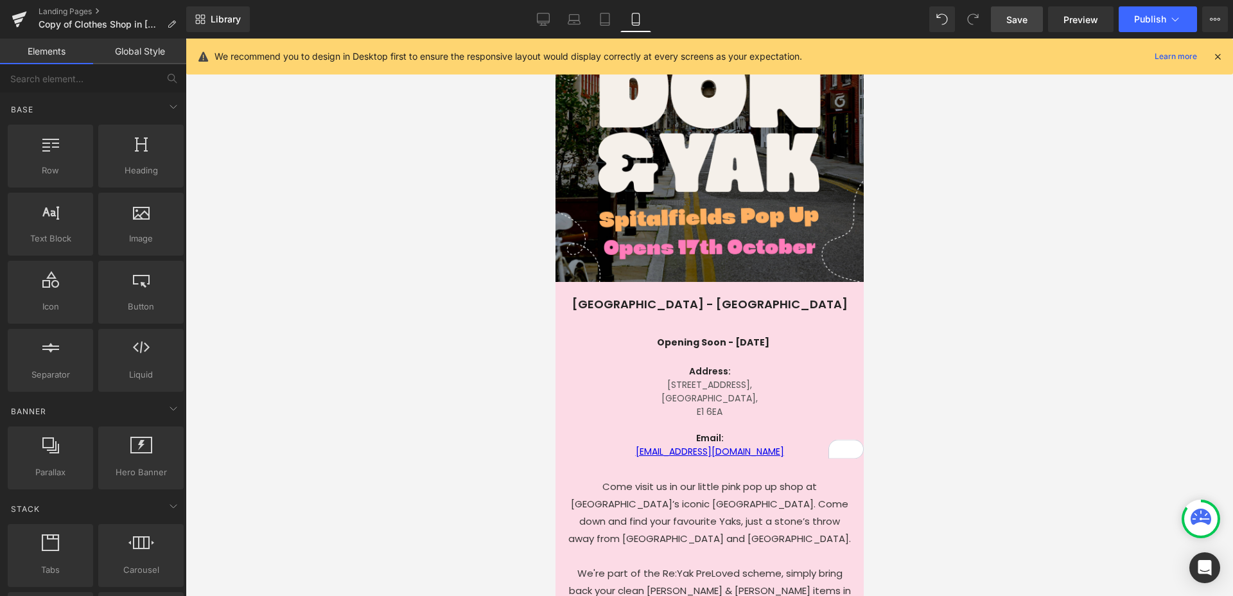
click at [1020, 15] on span "Save" at bounding box center [1016, 19] width 21 height 13
